Goal: Communication & Community: Connect with others

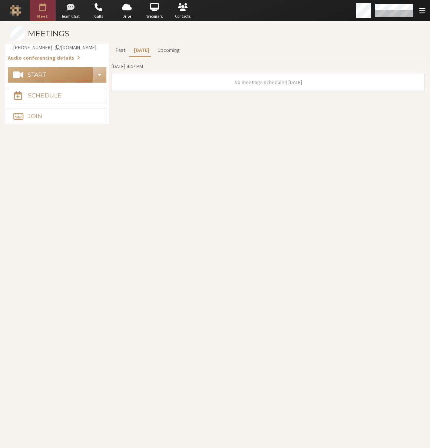
click at [68, 14] on span "Team Chat" at bounding box center [70, 16] width 26 height 6
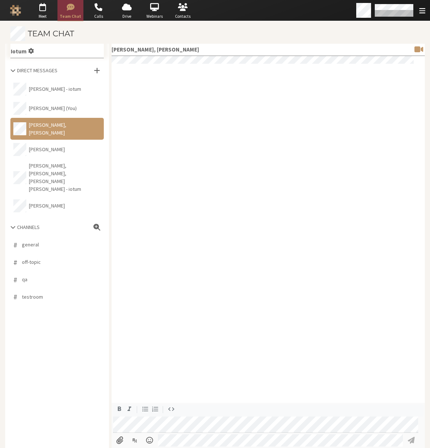
scroll to position [240, 0]
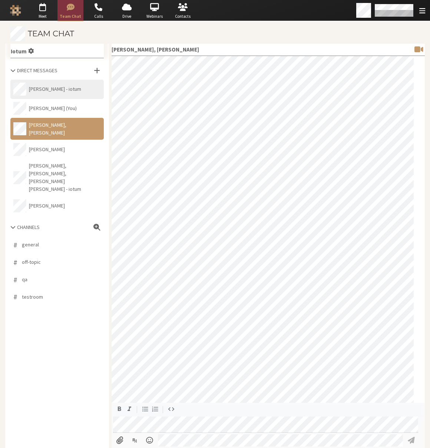
click at [65, 88] on button "[PERSON_NAME] - iotum" at bounding box center [56, 89] width 93 height 19
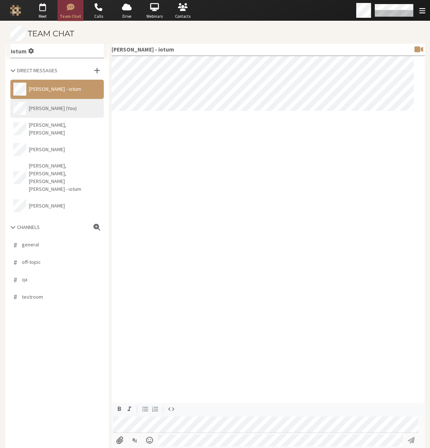
click at [63, 105] on button "[PERSON_NAME] (You)" at bounding box center [56, 108] width 93 height 19
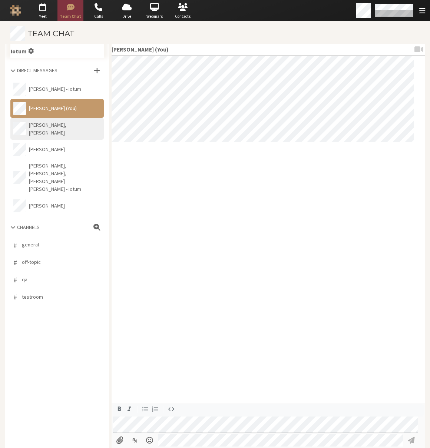
click at [58, 130] on button "[PERSON_NAME], [PERSON_NAME]" at bounding box center [56, 129] width 93 height 22
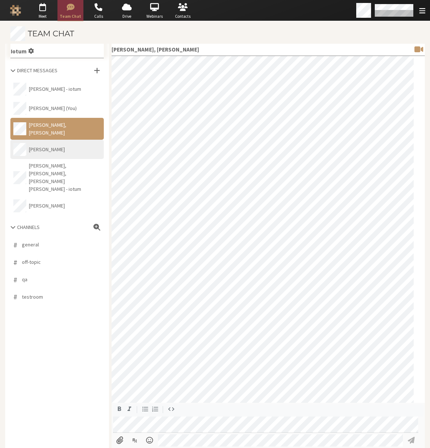
click at [55, 152] on button "[PERSON_NAME]" at bounding box center [56, 149] width 93 height 19
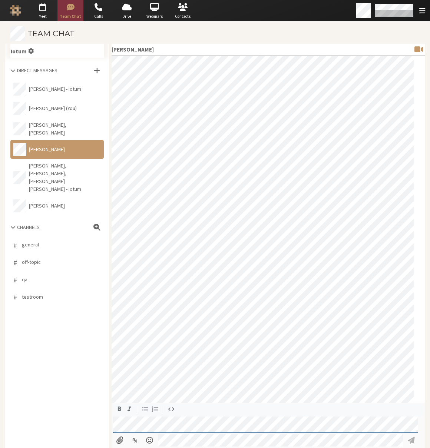
scroll to position [134, 0]
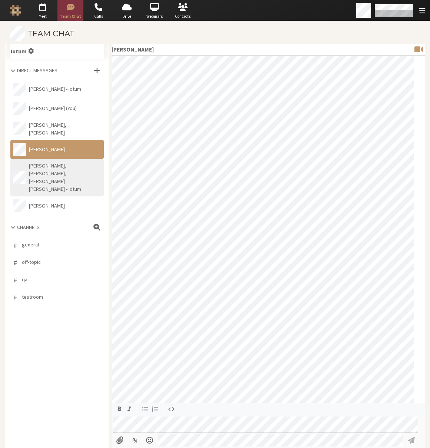
click at [56, 180] on button "[PERSON_NAME], [PERSON_NAME], [PERSON_NAME] [PERSON_NAME] - iotum" at bounding box center [56, 177] width 93 height 37
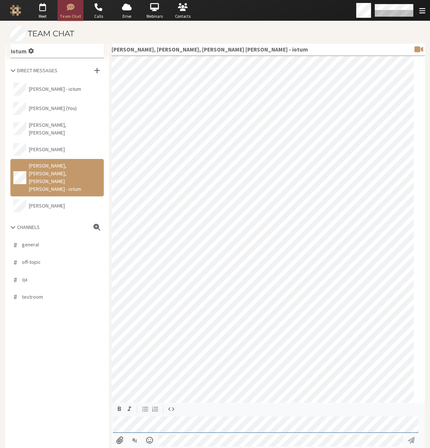
scroll to position [282, 0]
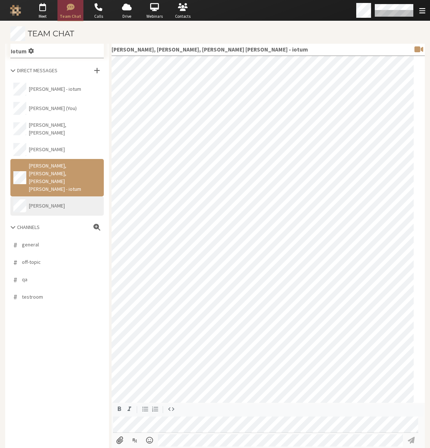
click at [53, 197] on button "[PERSON_NAME]" at bounding box center [56, 205] width 93 height 19
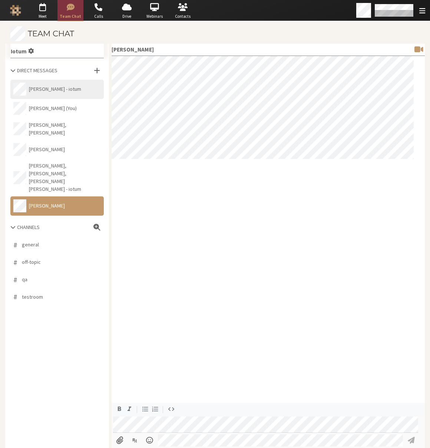
click at [57, 92] on button "[PERSON_NAME] - iotum" at bounding box center [56, 89] width 93 height 19
